Goal: Find specific page/section: Find specific page/section

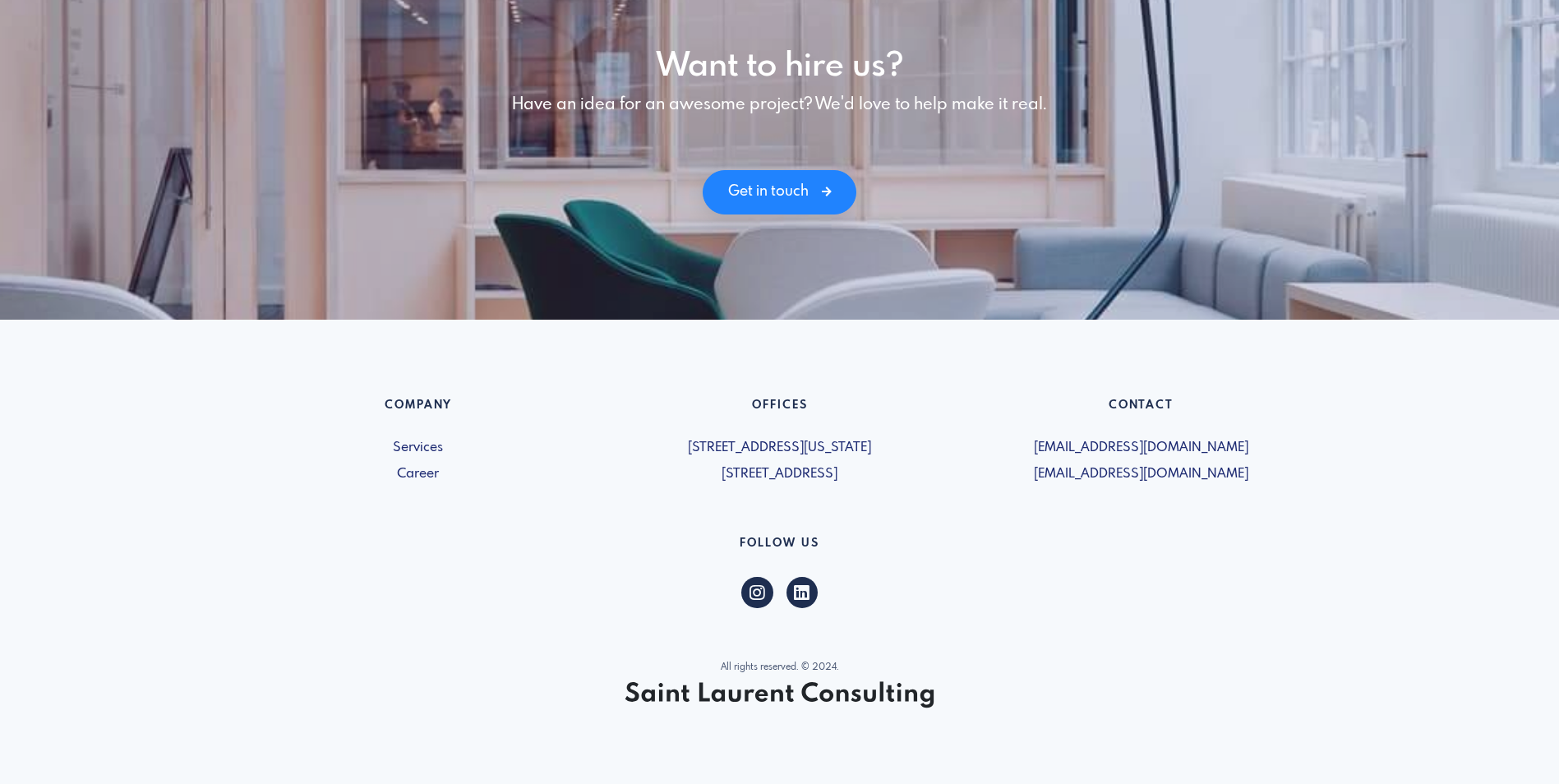
scroll to position [2242, 0]
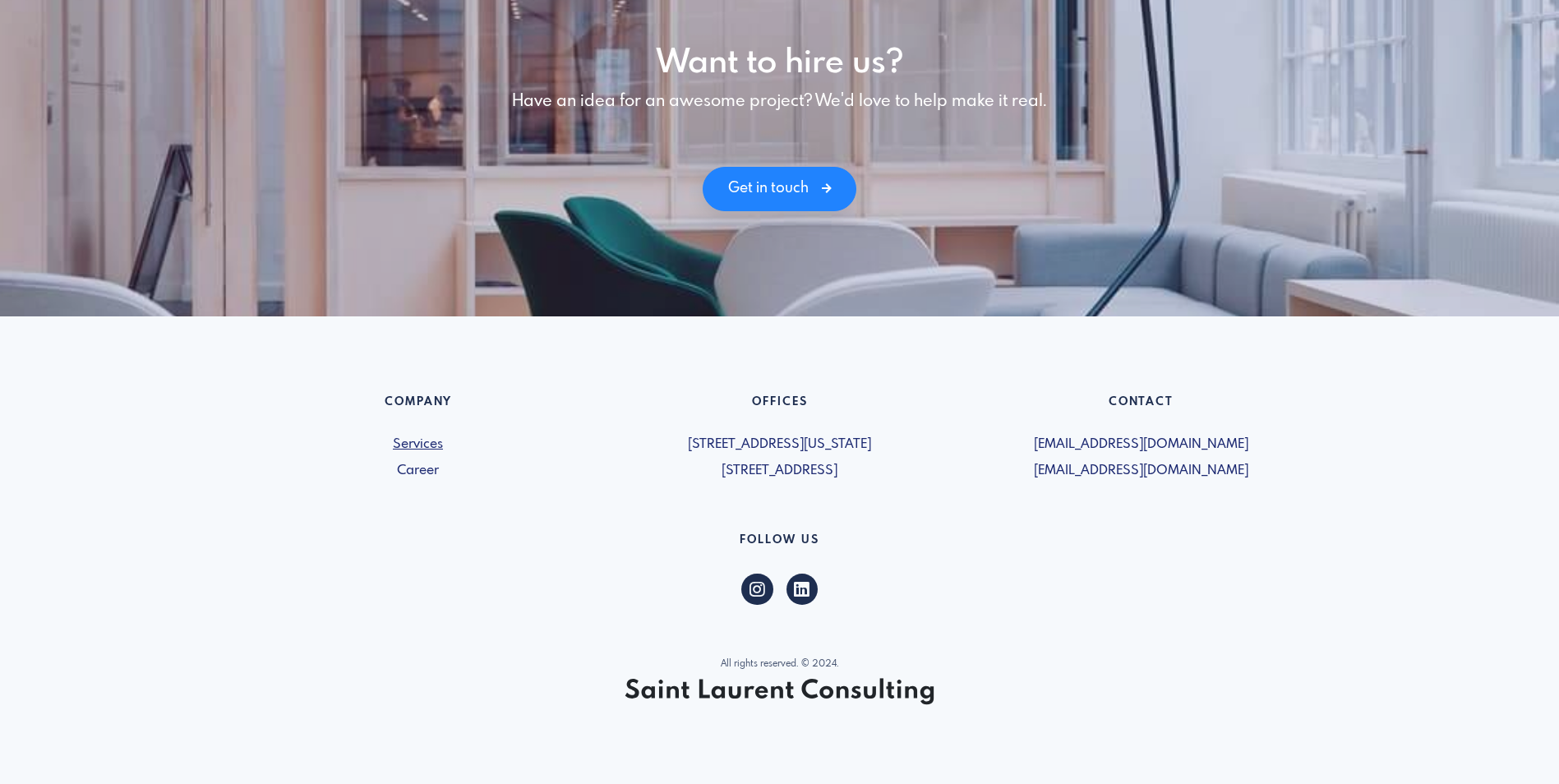
click at [422, 439] on link "Services" at bounding box center [418, 444] width 341 height 20
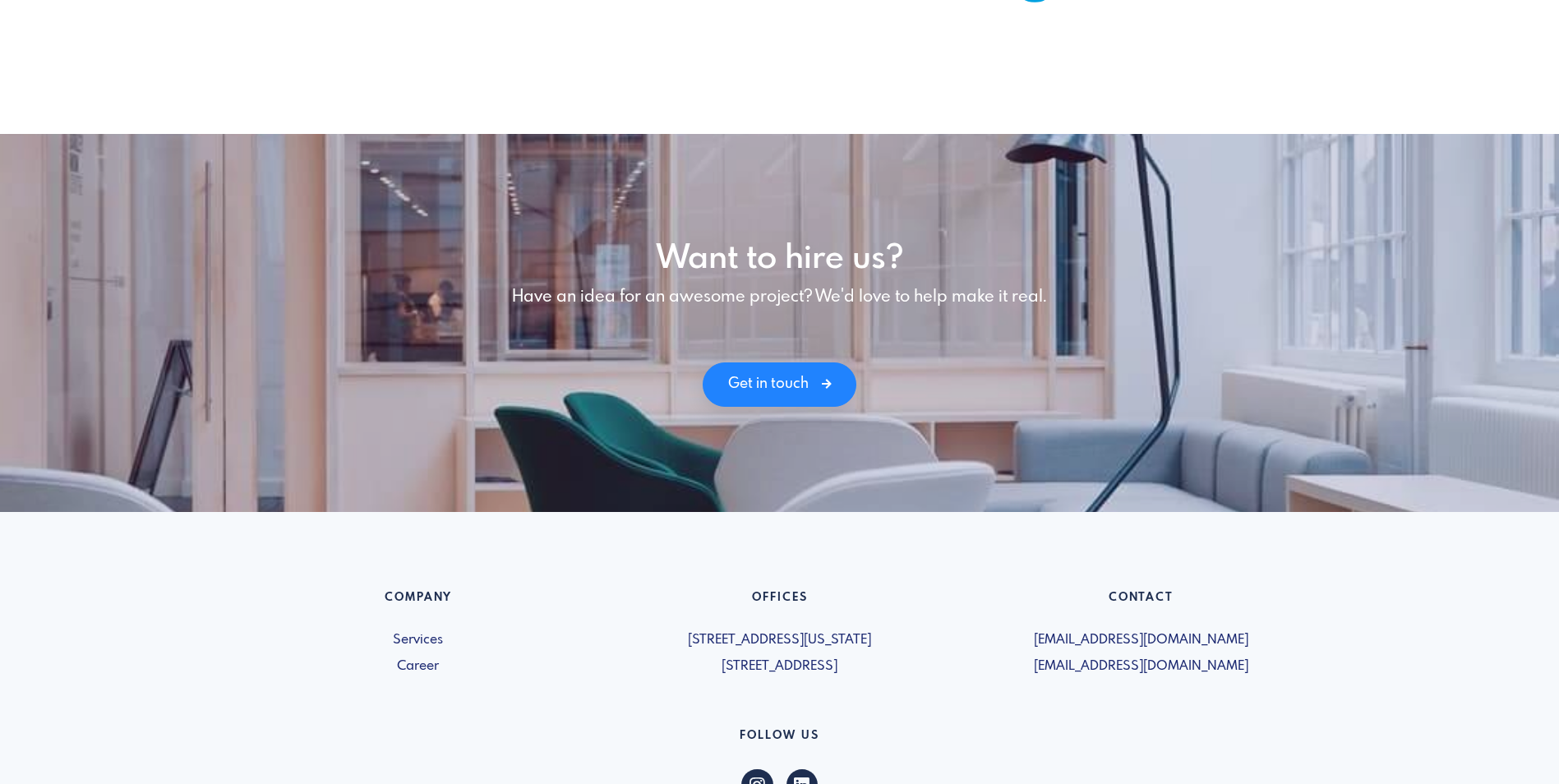
scroll to position [2242, 0]
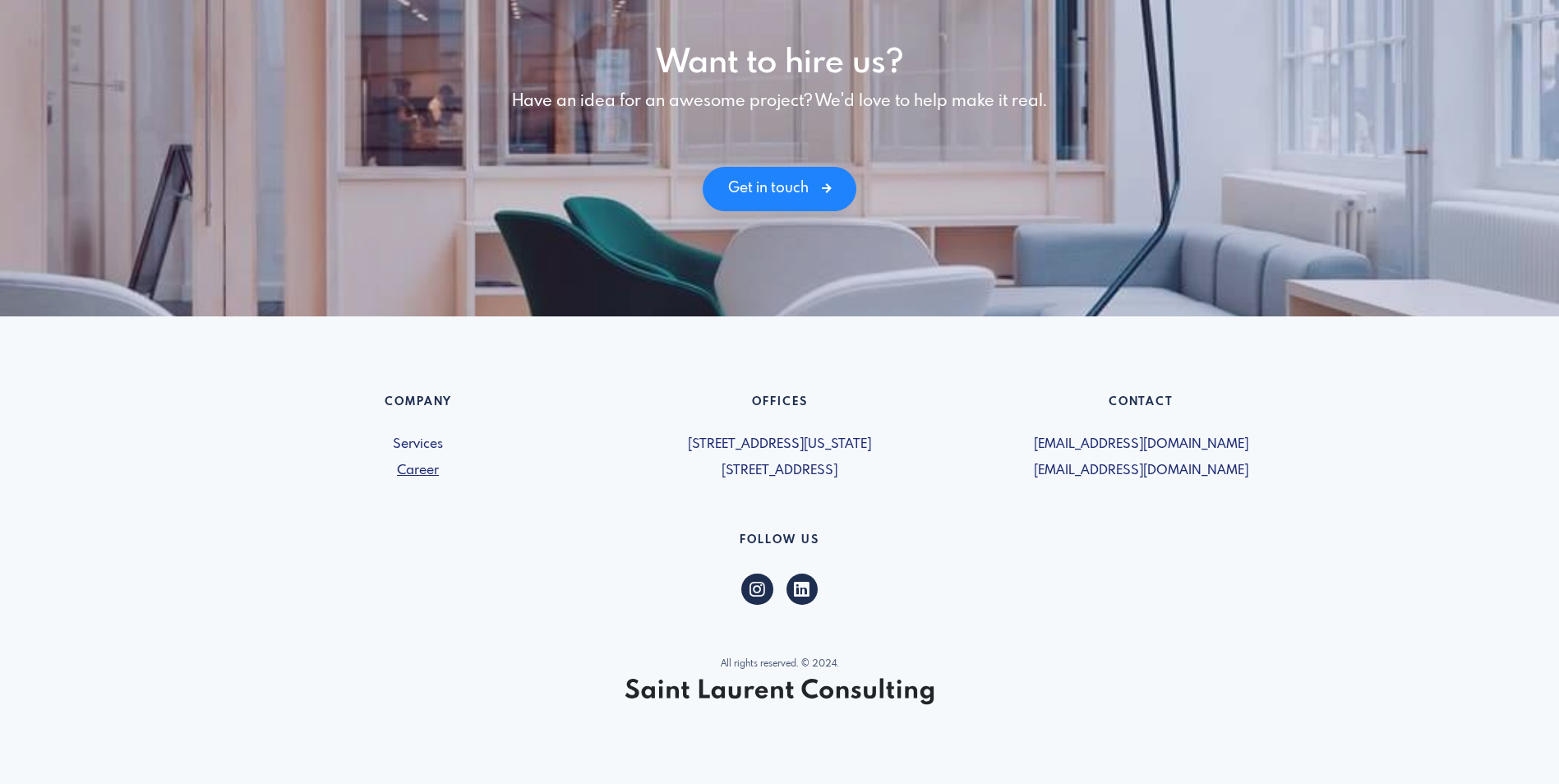
click at [436, 470] on link "Career" at bounding box center [418, 471] width 341 height 20
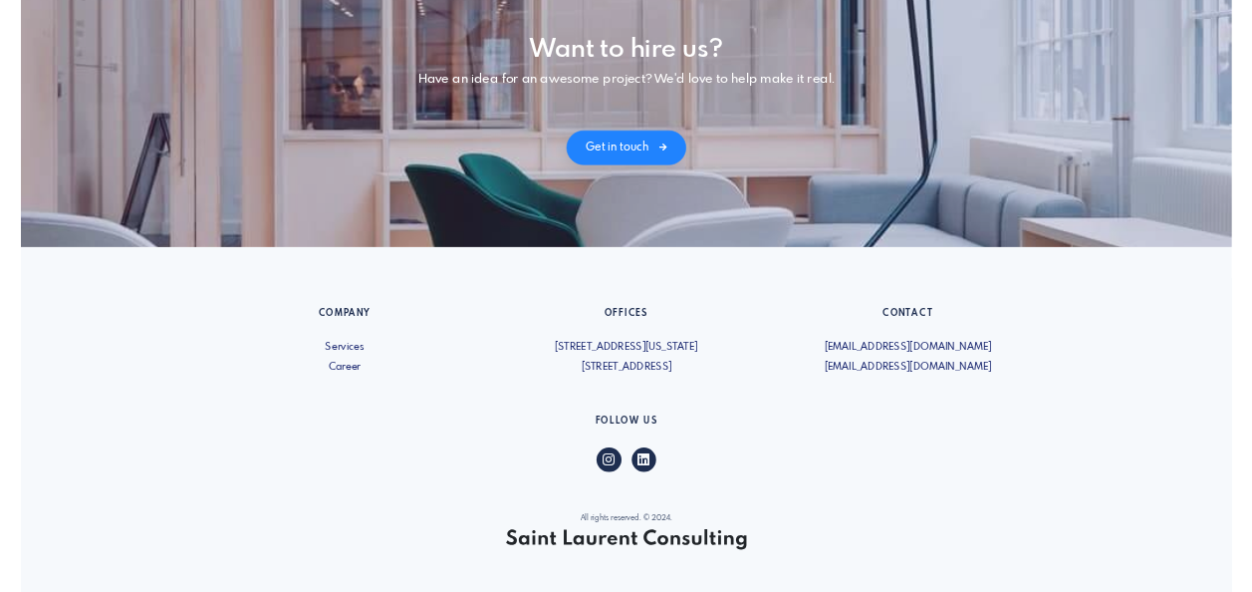
scroll to position [2688, 0]
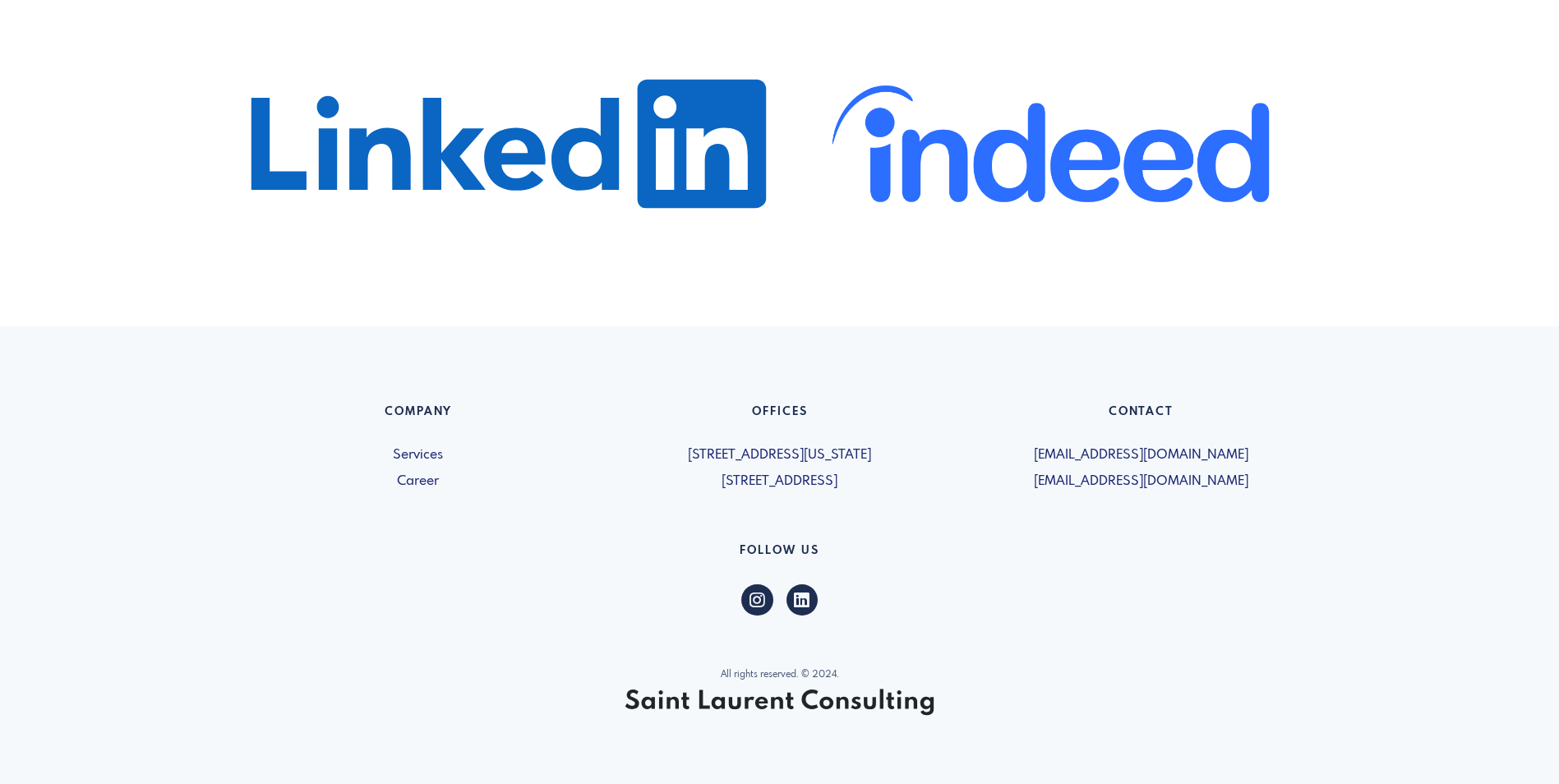
scroll to position [1021, 0]
